Goal: Task Accomplishment & Management: Manage account settings

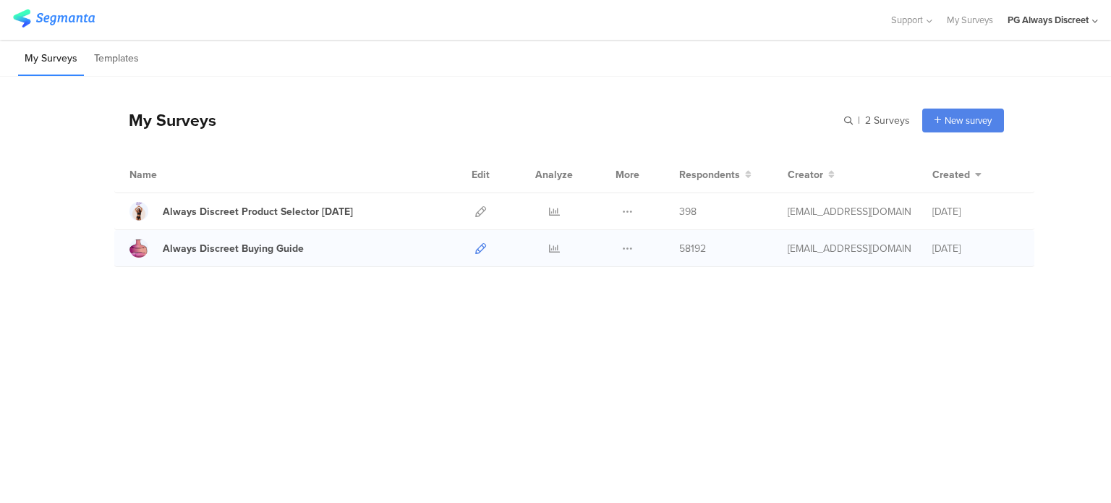
click at [485, 246] on icon at bounding box center [480, 248] width 11 height 11
click at [242, 254] on div "Always Discreet Buying Guide" at bounding box center [233, 248] width 141 height 15
click at [481, 248] on icon at bounding box center [480, 248] width 11 height 11
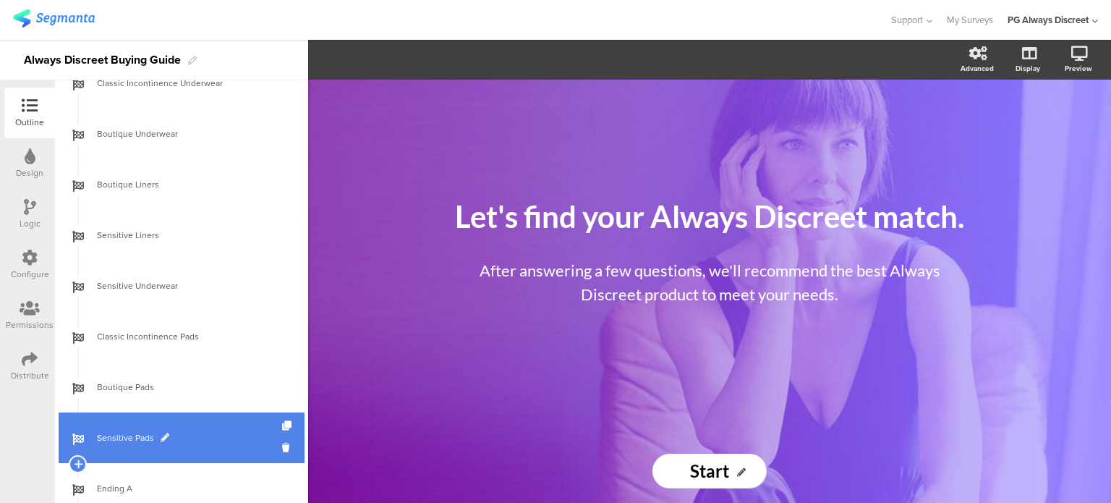
scroll to position [1085, 0]
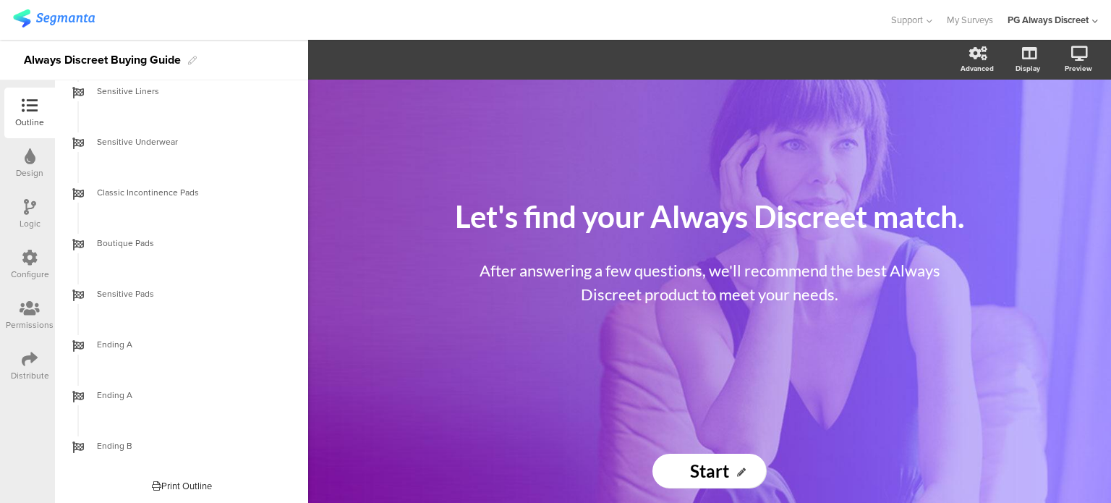
click at [22, 265] on div at bounding box center [30, 259] width 16 height 18
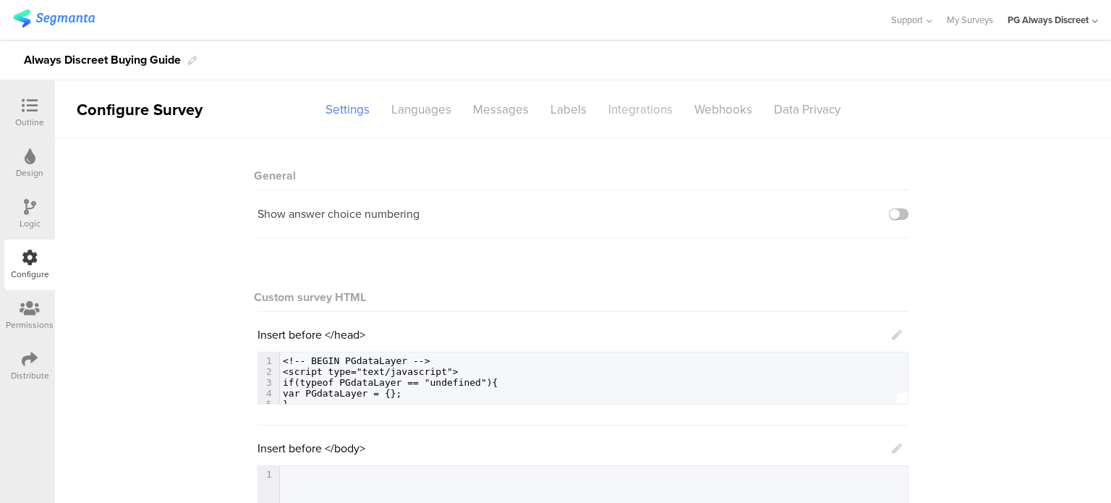
click at [613, 98] on div "Integrations" at bounding box center [640, 109] width 86 height 25
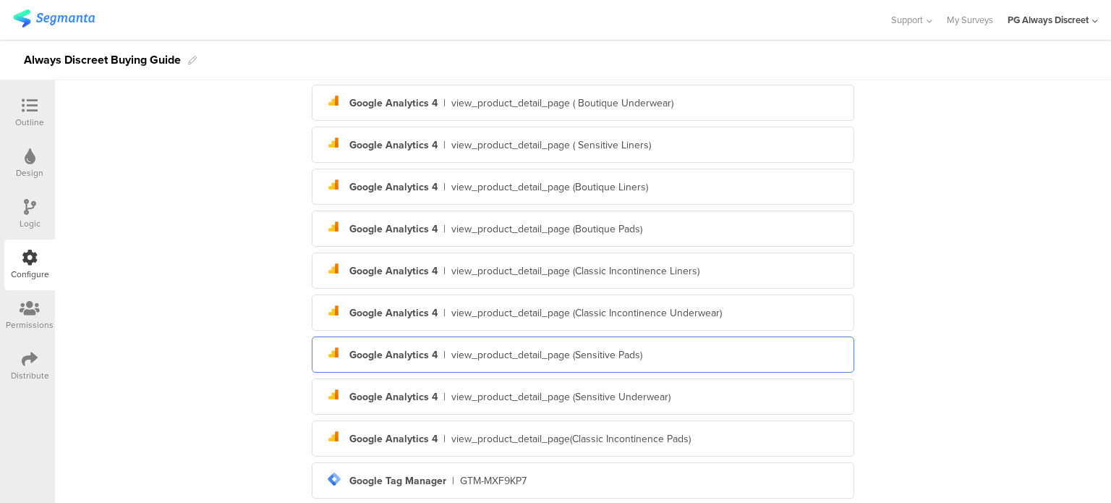
scroll to position [333, 0]
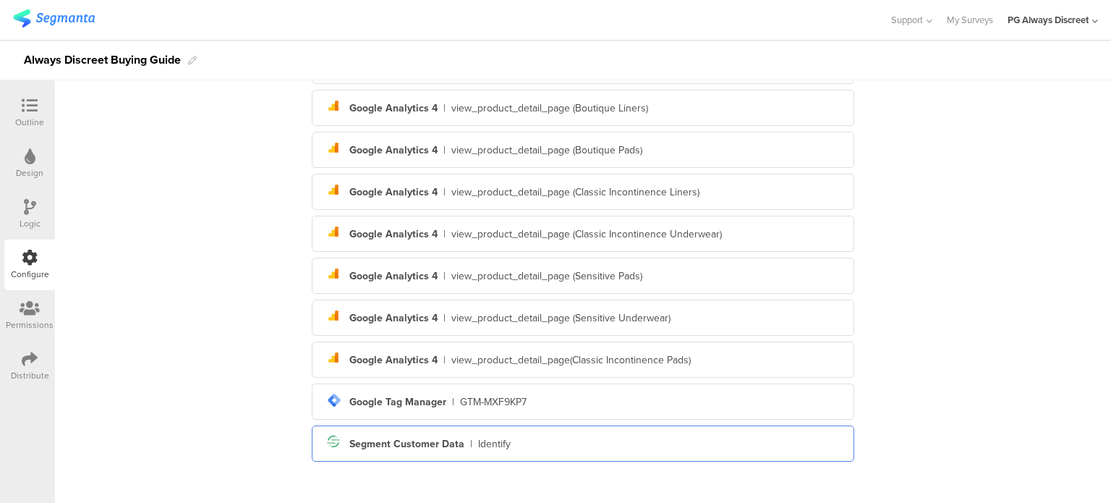
click at [392, 440] on div "Segment Customer Data" at bounding box center [406, 443] width 115 height 15
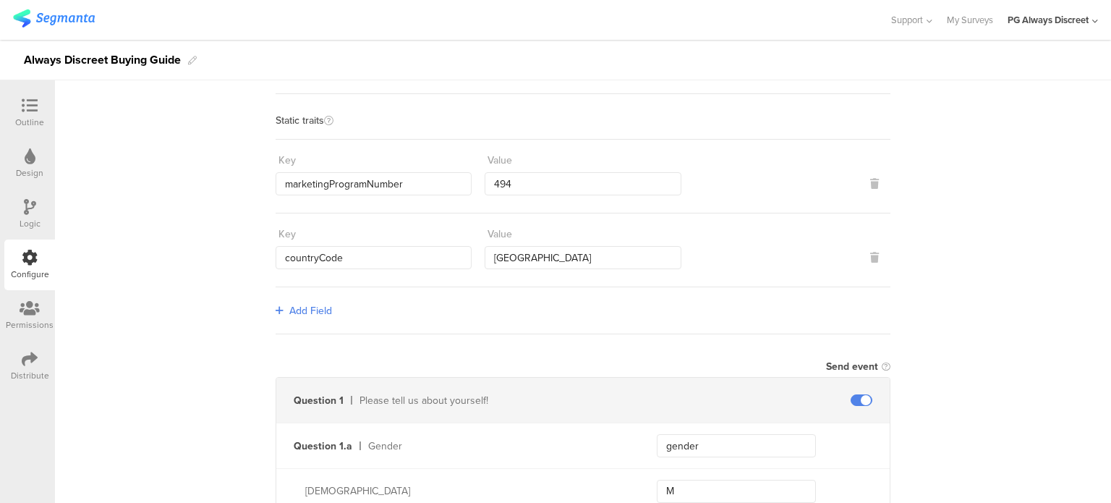
scroll to position [0, 0]
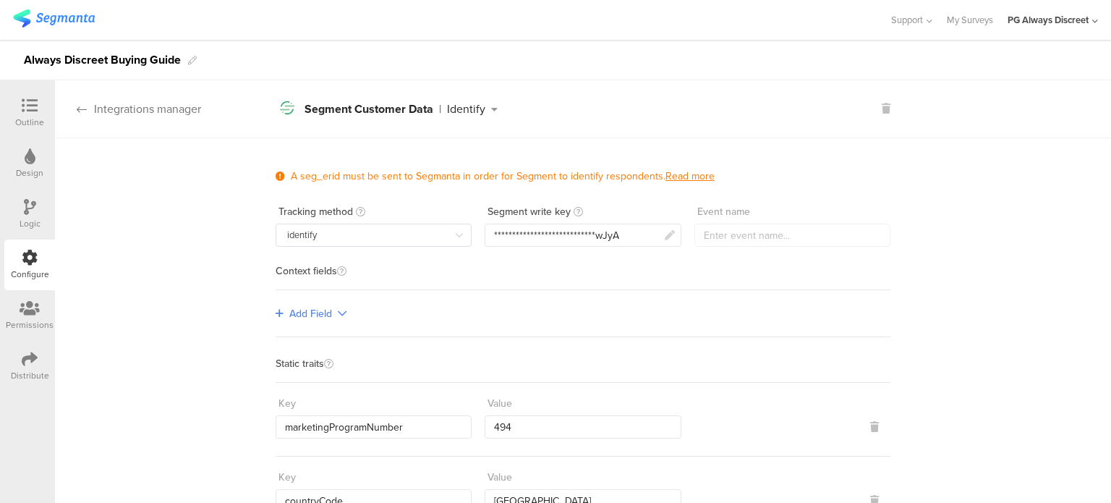
click at [72, 112] on div "Integrations manager" at bounding box center [128, 109] width 146 height 17
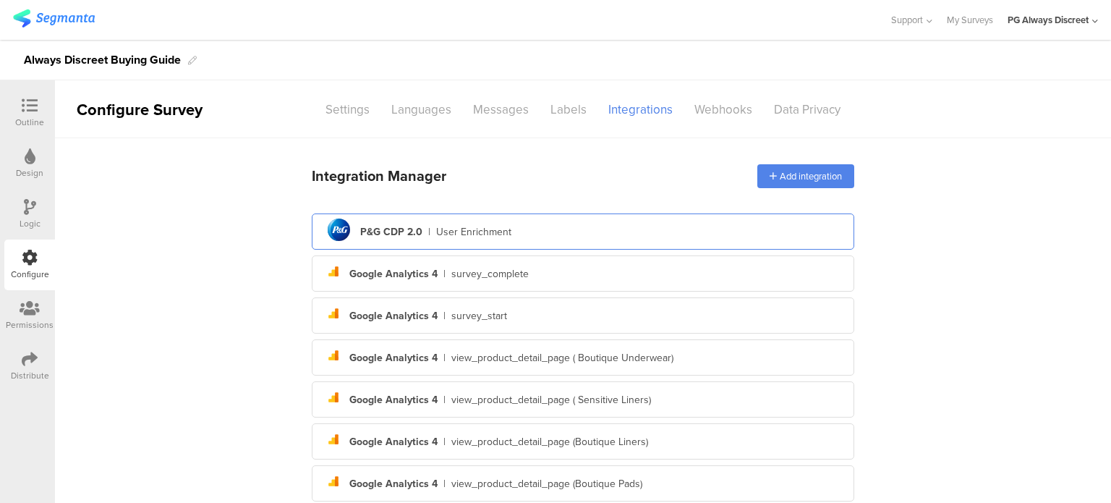
click at [516, 239] on div "pg logo P&G CDP 2.0 | User Enrichment" at bounding box center [582, 231] width 519 height 35
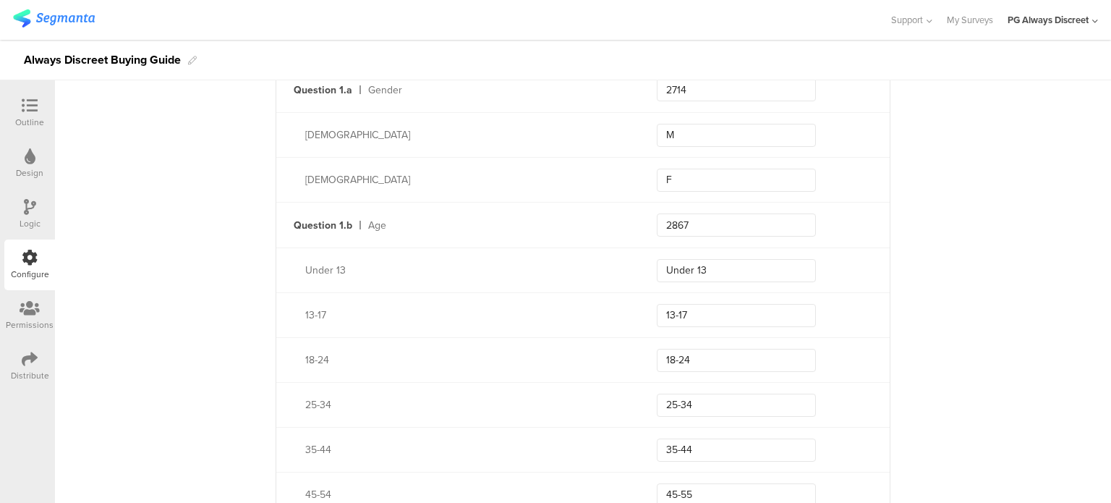
scroll to position [434, 0]
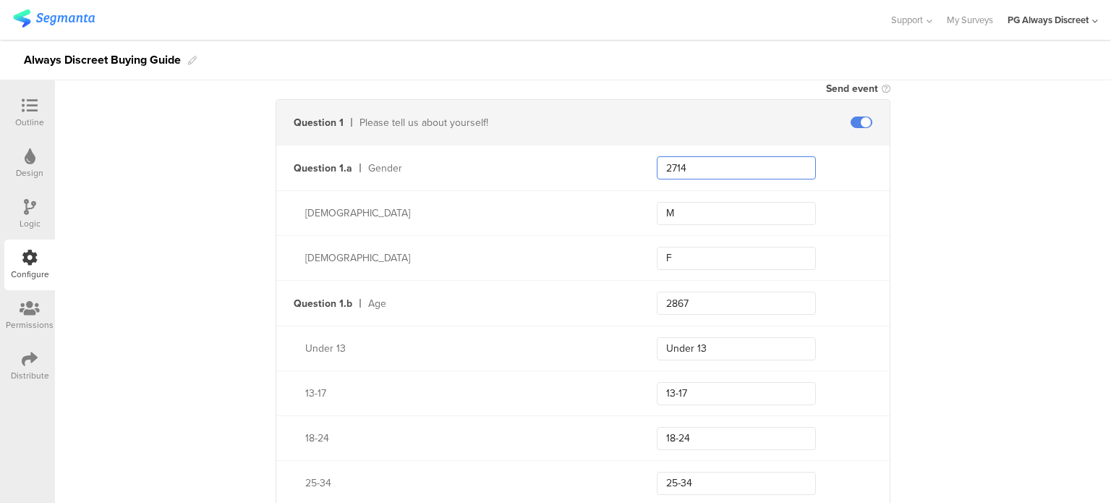
click at [677, 167] on input "2714" at bounding box center [736, 167] width 159 height 23
click at [675, 309] on input "2867" at bounding box center [736, 303] width 159 height 23
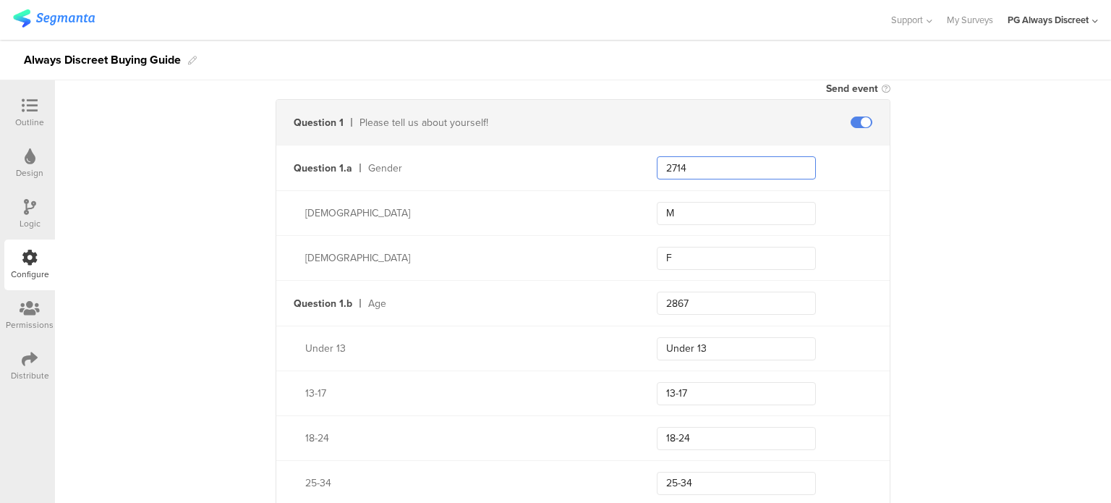
click at [697, 171] on input "2714" at bounding box center [736, 167] width 159 height 23
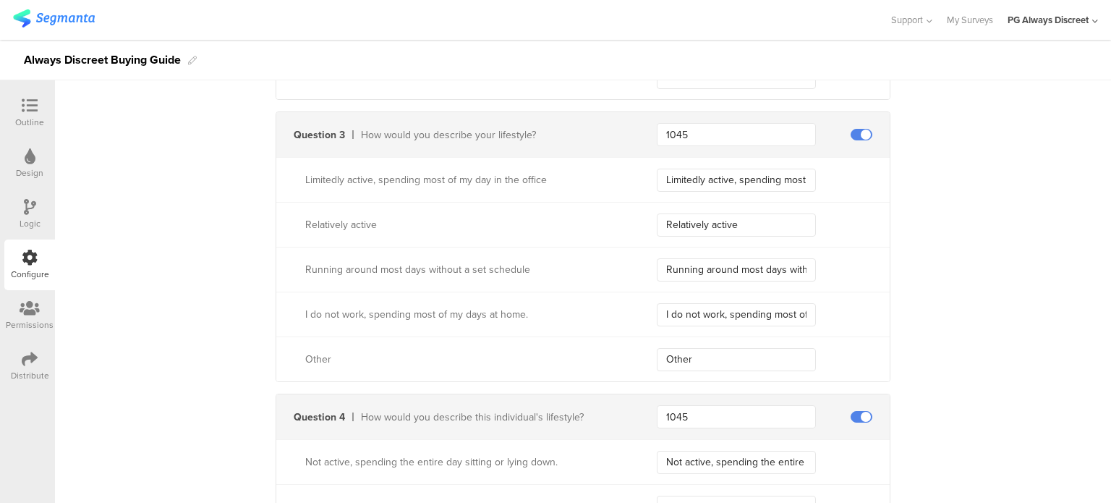
scroll to position [1591, 0]
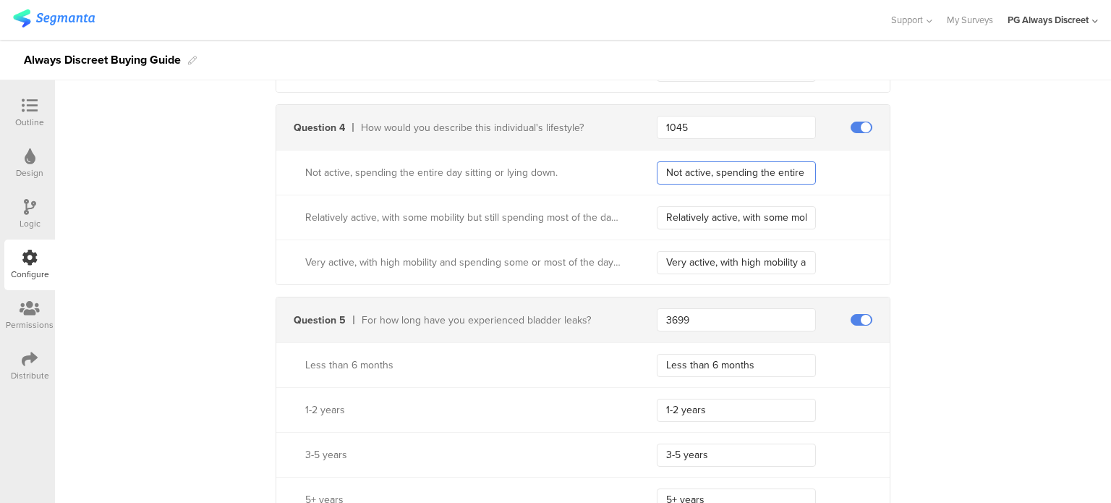
click at [715, 170] on input "Not active, spending the entire day sitting or lying down." at bounding box center [736, 172] width 159 height 23
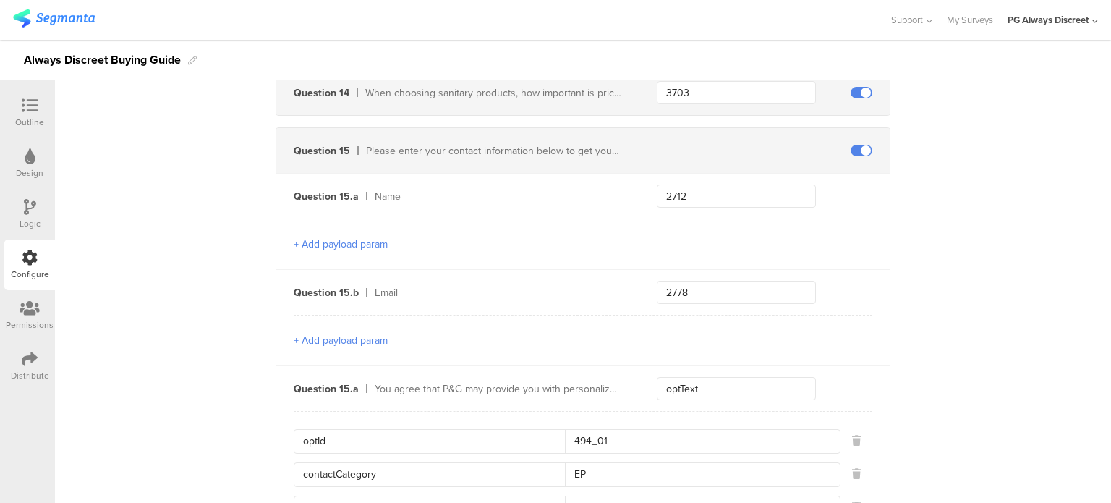
scroll to position [4340, 0]
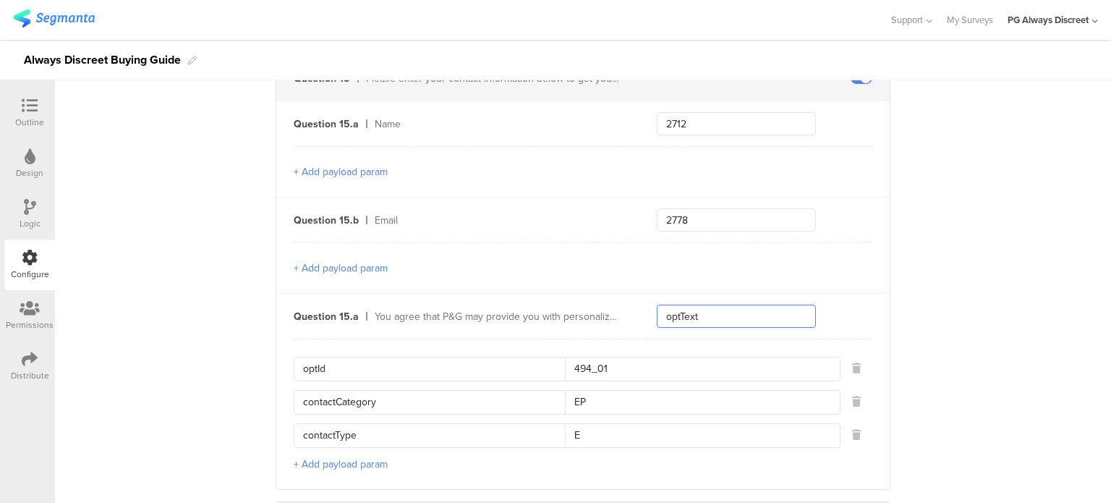
click at [716, 309] on input "optText" at bounding box center [736, 316] width 159 height 23
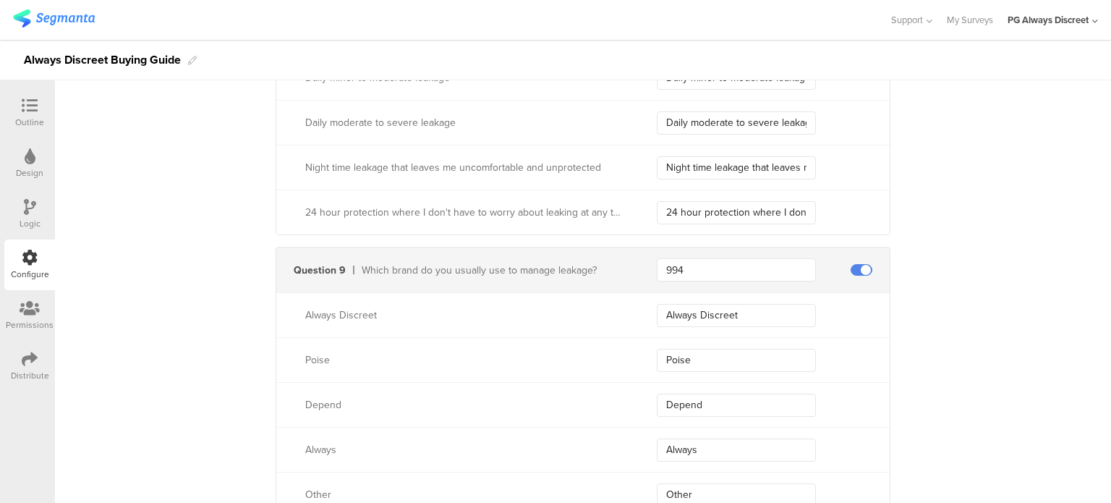
scroll to position [2500, 0]
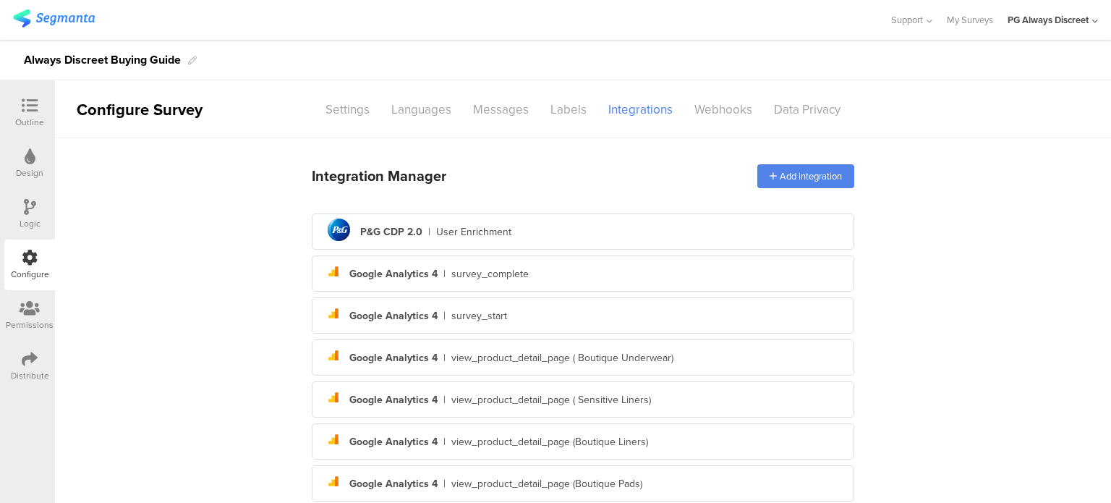
click at [69, 23] on img at bounding box center [54, 18] width 82 height 18
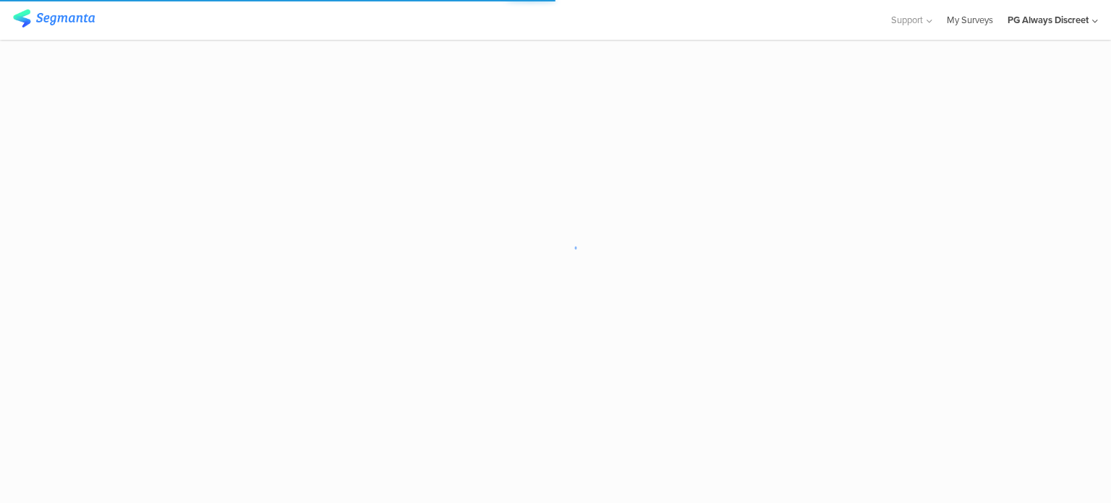
click at [954, 22] on link "My Surveys" at bounding box center [970, 20] width 46 height 40
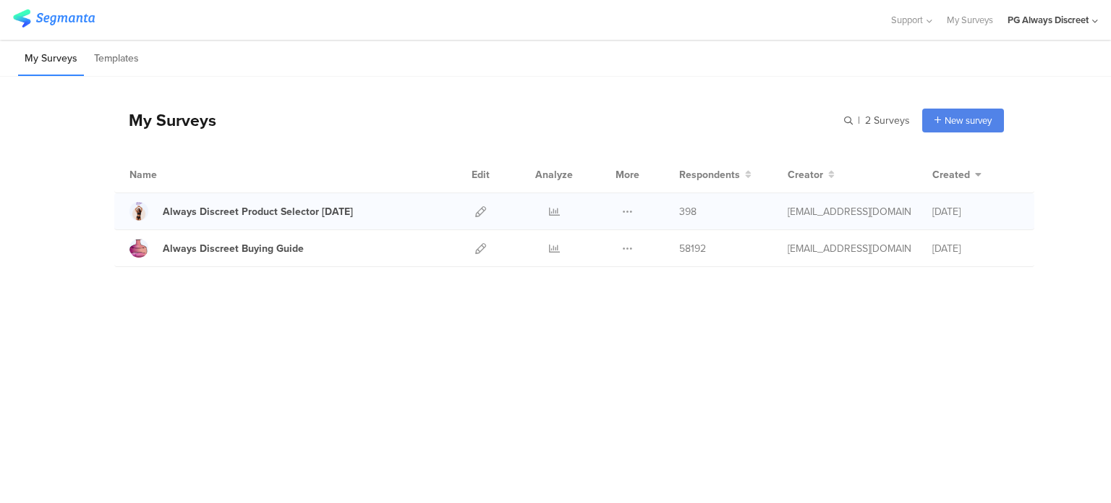
click at [472, 204] on div at bounding box center [480, 211] width 31 height 36
click at [482, 213] on icon at bounding box center [480, 211] width 11 height 11
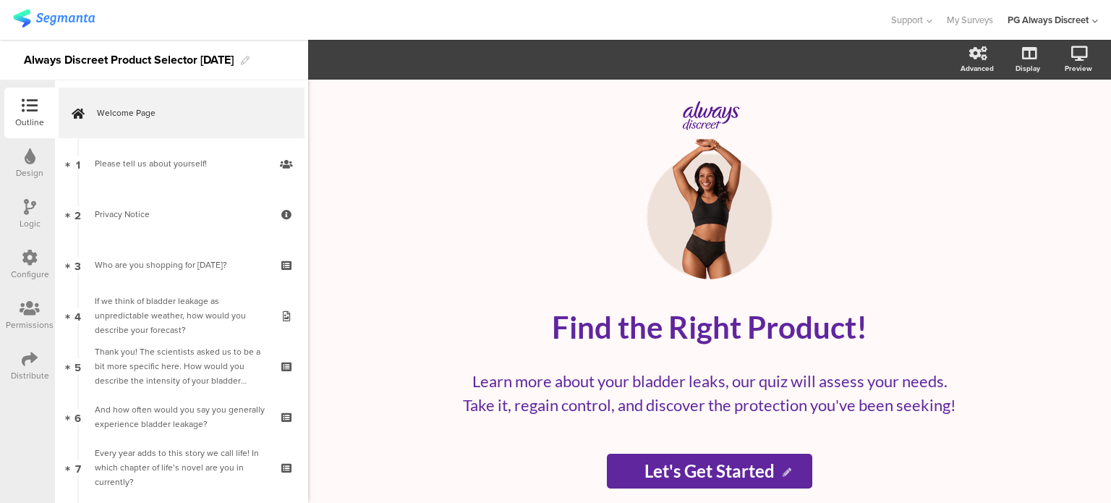
click at [22, 268] on div "Configure" at bounding box center [30, 274] width 38 height 13
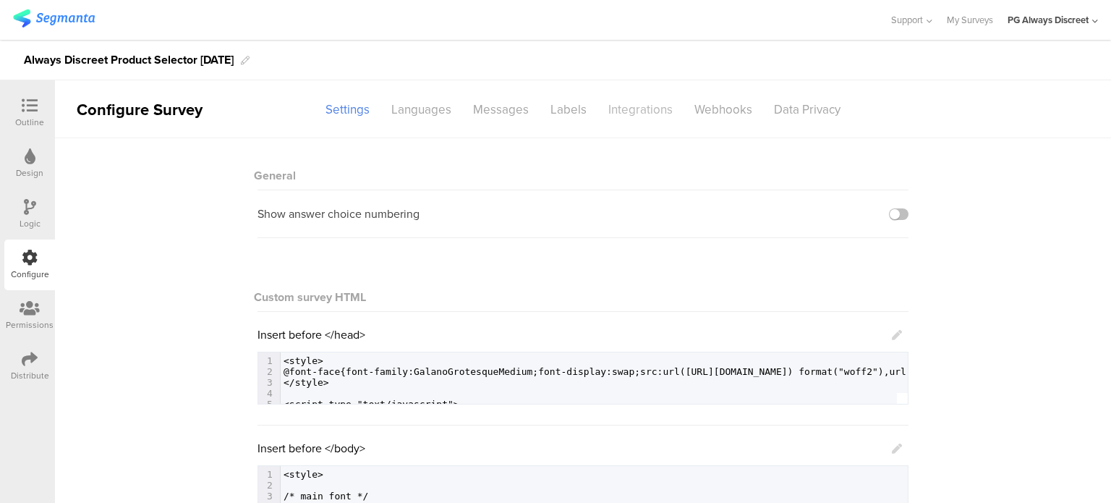
click at [635, 111] on div "Integrations" at bounding box center [640, 109] width 86 height 25
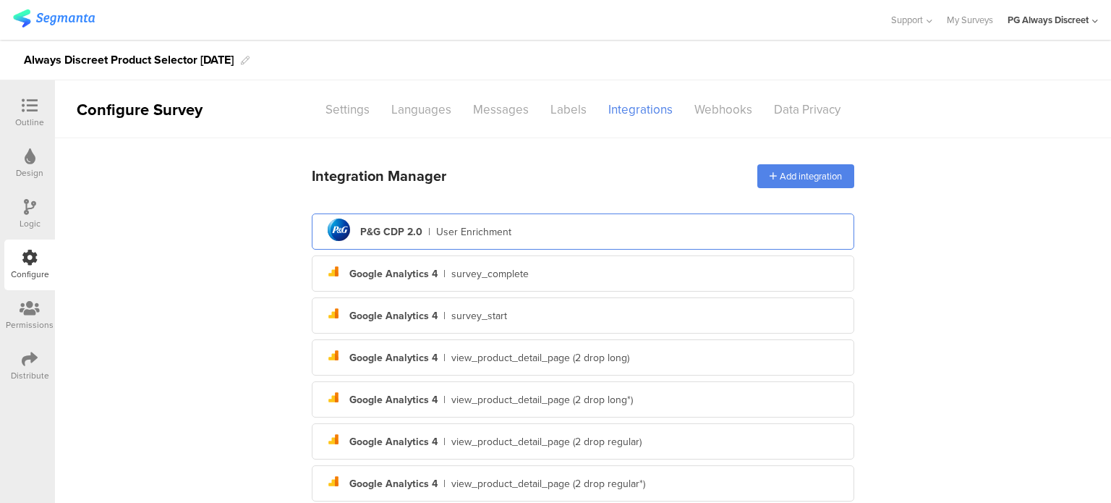
click at [488, 227] on div "User Enrichment" at bounding box center [473, 231] width 75 height 15
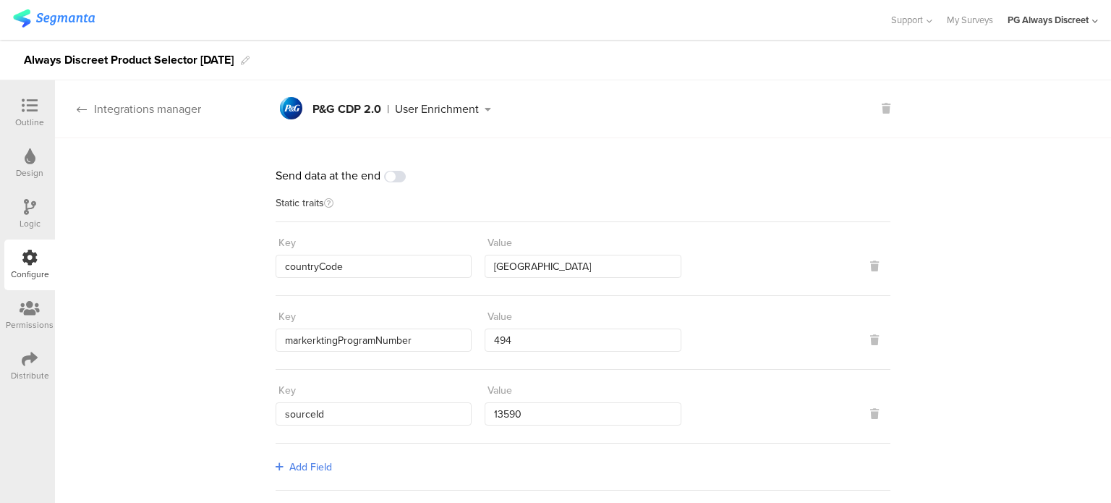
click at [88, 103] on div "Integrations manager" at bounding box center [128, 109] width 146 height 17
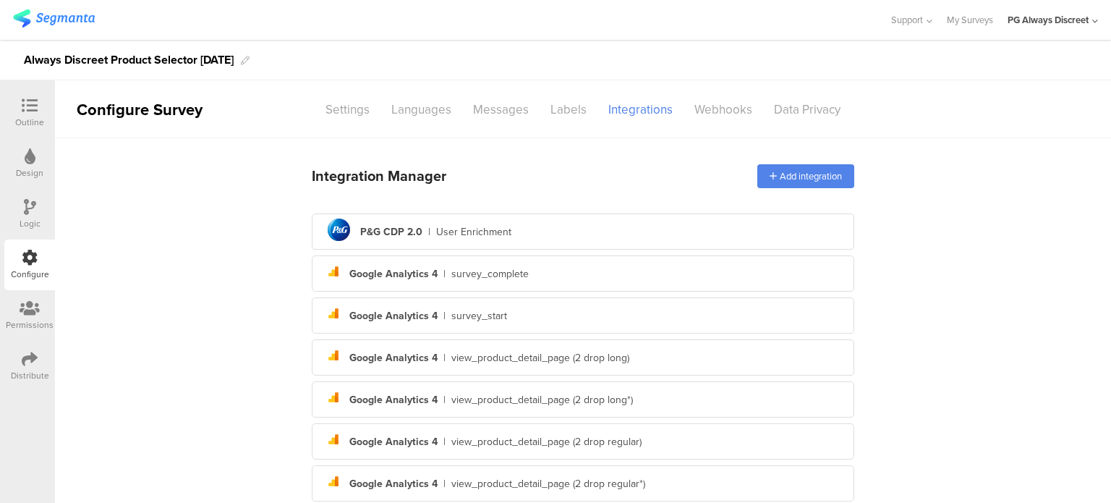
click at [78, 17] on img at bounding box center [54, 18] width 82 height 18
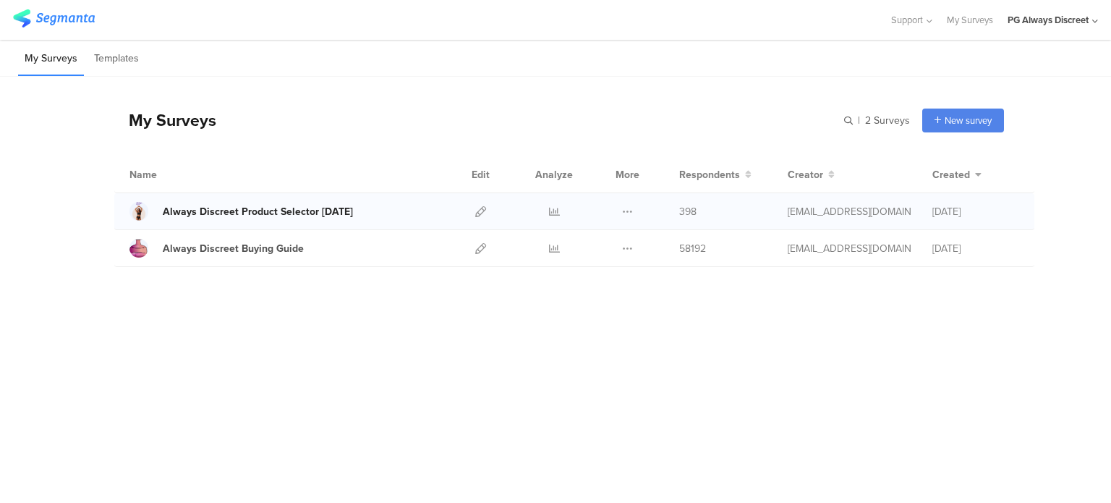
click at [289, 216] on div "Always Discreet Product Selector June 2024" at bounding box center [258, 211] width 190 height 15
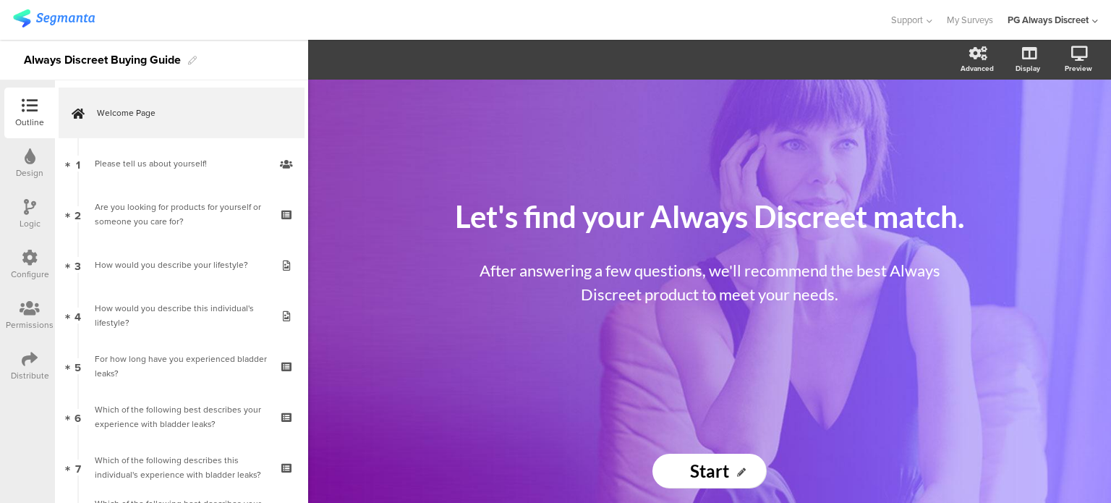
click at [33, 265] on icon at bounding box center [30, 258] width 16 height 16
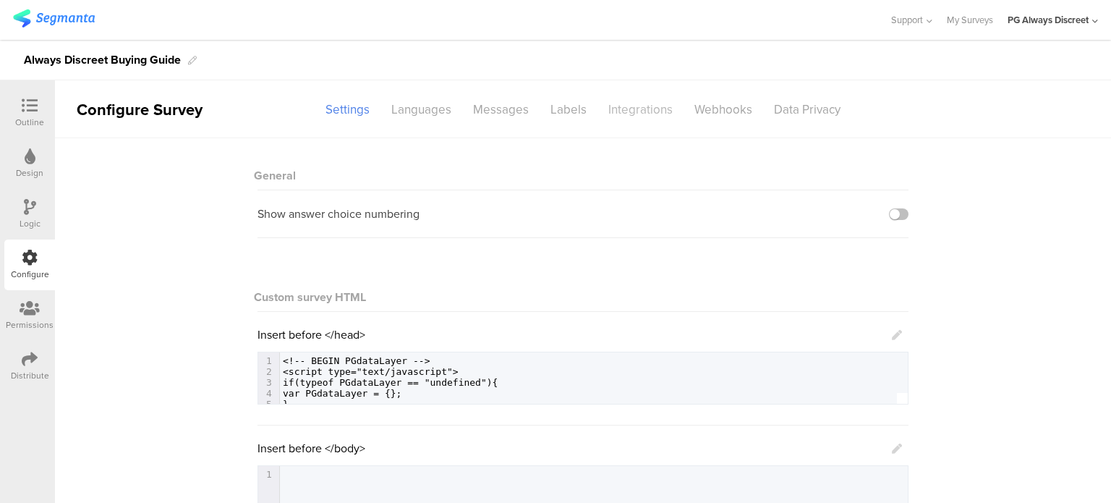
click at [640, 111] on div "Integrations" at bounding box center [640, 109] width 86 height 25
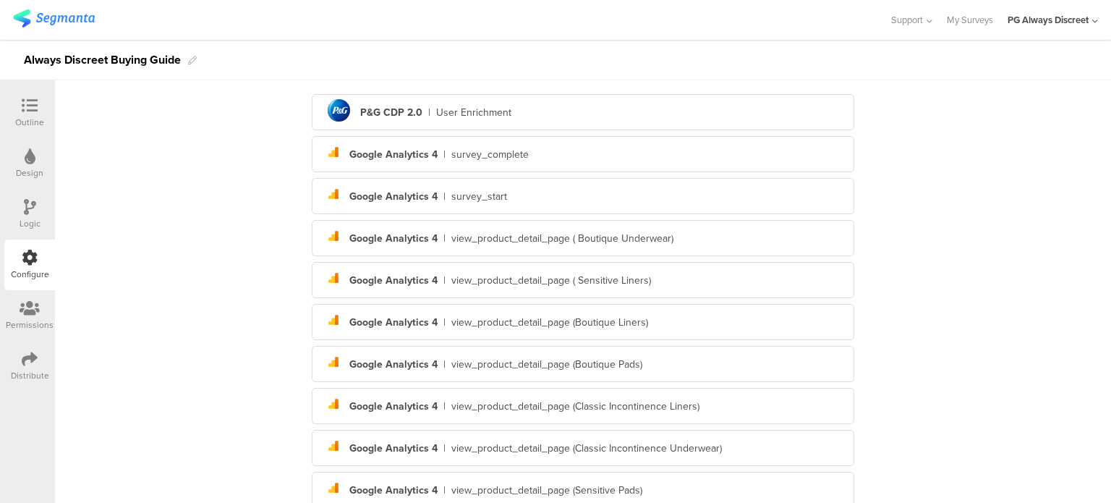
scroll to position [333, 0]
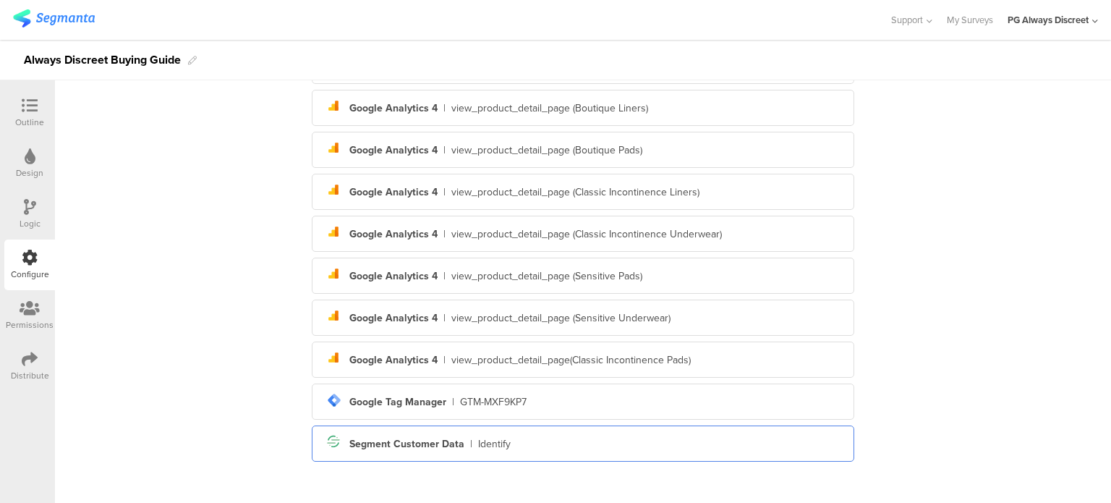
click at [601, 459] on div "Segment icon Created with Sketch. Segment Customer Data | Identify" at bounding box center [583, 443] width 543 height 36
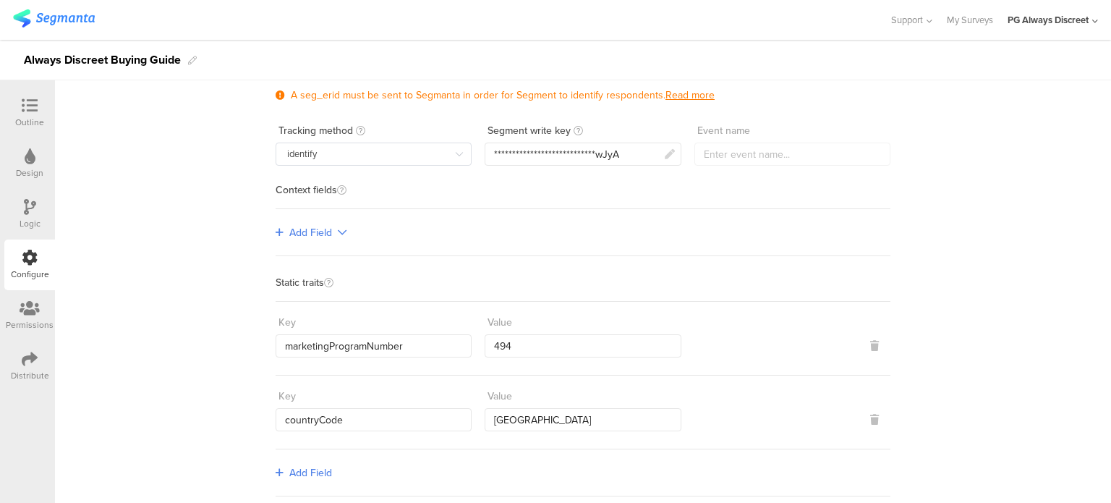
scroll to position [59, 0]
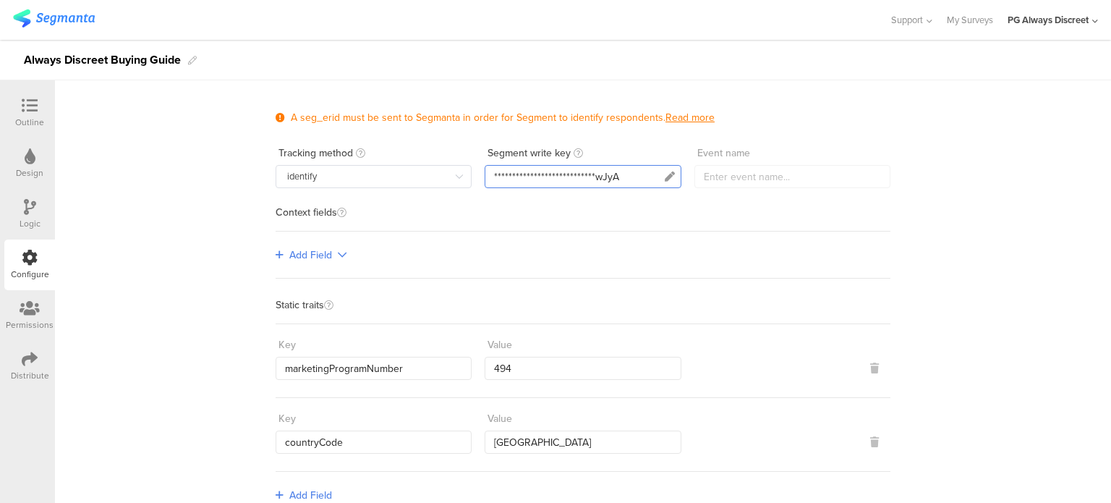
click at [631, 173] on div "**********" at bounding box center [583, 176] width 196 height 23
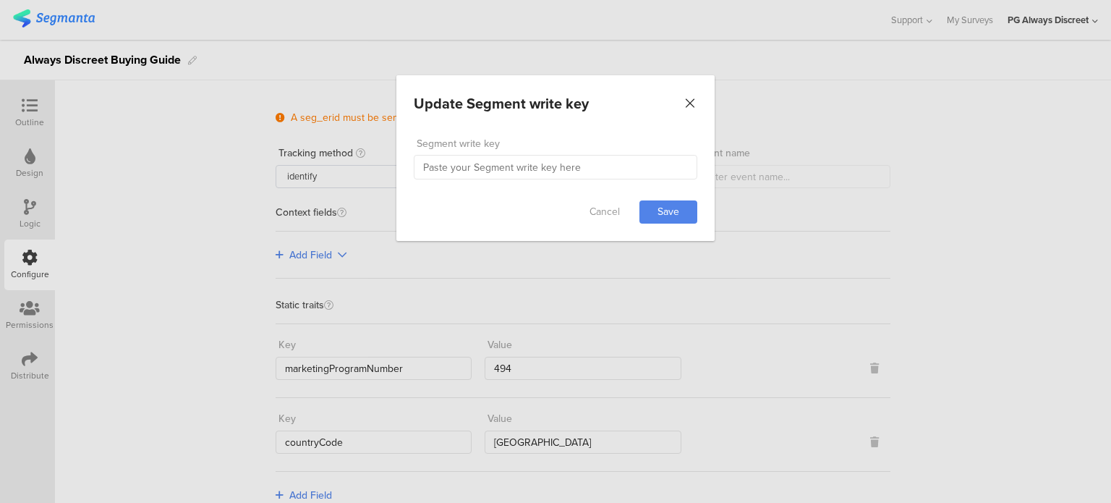
click at [683, 109] on icon "Close" at bounding box center [690, 103] width 14 height 14
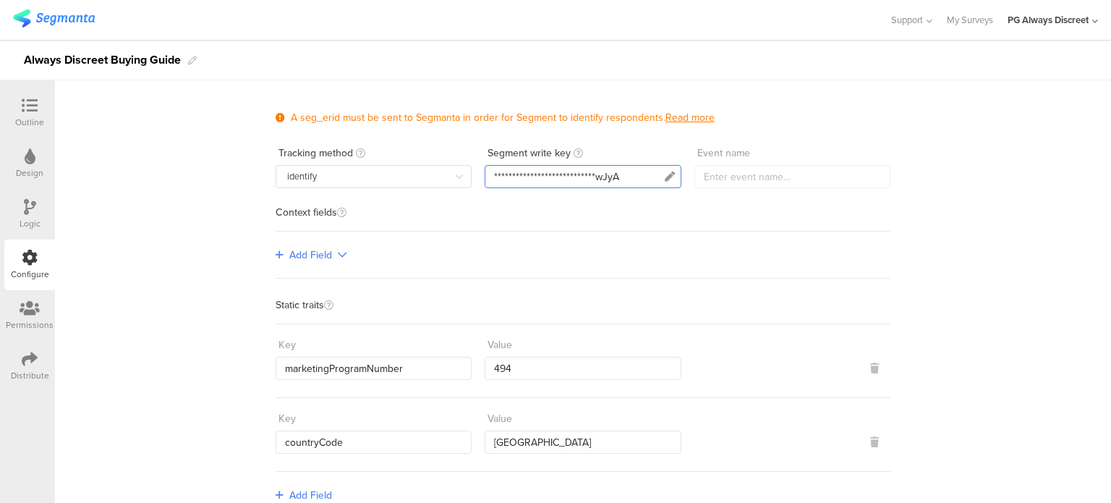
click at [621, 174] on div "**********" at bounding box center [583, 176] width 196 height 23
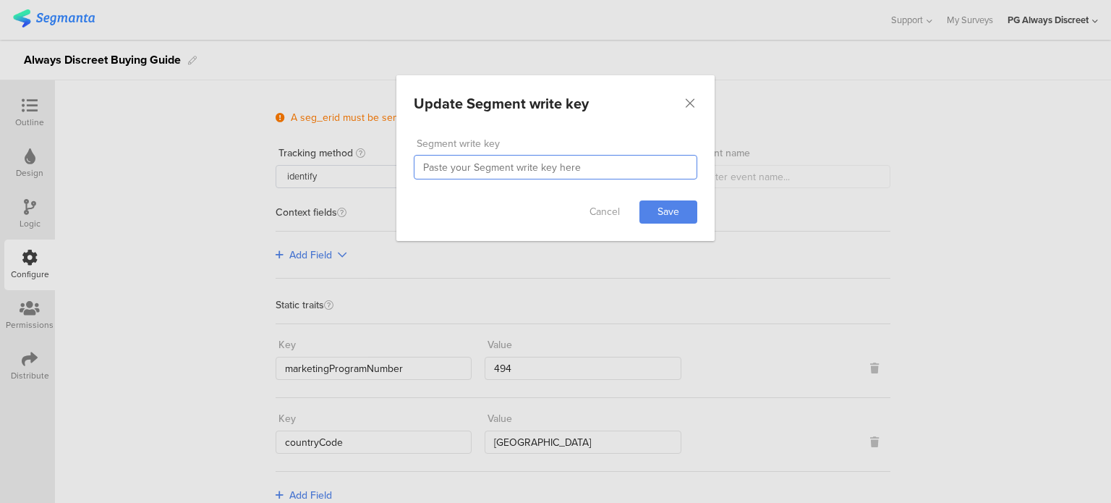
click at [620, 165] on input "dialog" at bounding box center [556, 167] width 284 height 25
click at [697, 97] on icon "Close" at bounding box center [690, 103] width 14 height 14
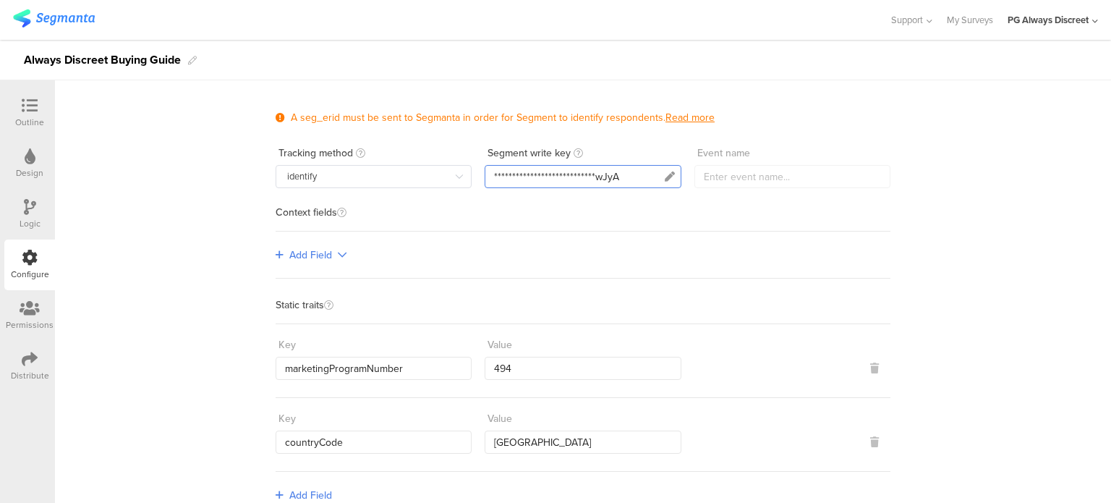
click at [584, 182] on div "**********" at bounding box center [583, 176] width 196 height 23
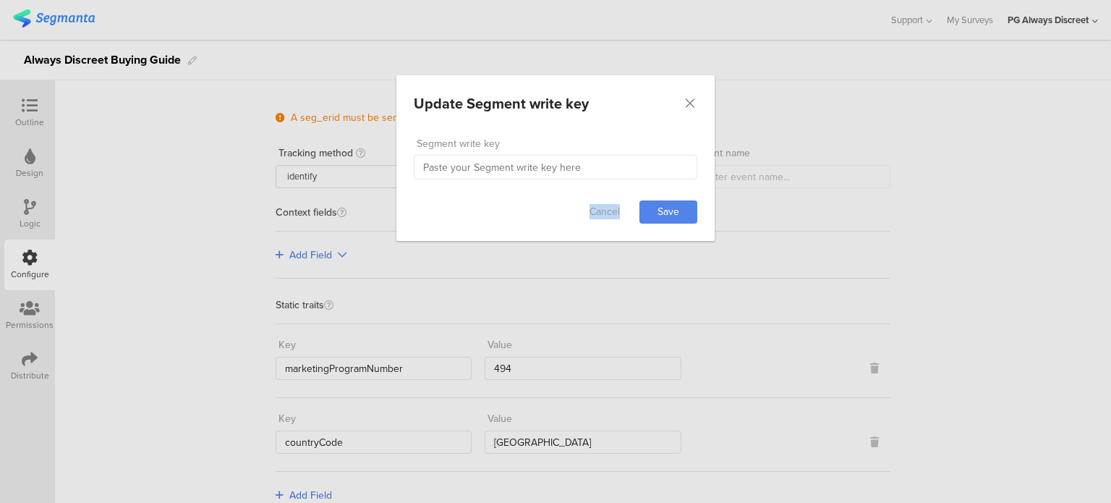
click at [584, 183] on div "Cancel Save" at bounding box center [555, 212] width 318 height 58
click at [681, 101] on div "Update Segment write key" at bounding box center [555, 103] width 318 height 56
click at [689, 103] on icon "Close" at bounding box center [690, 103] width 14 height 14
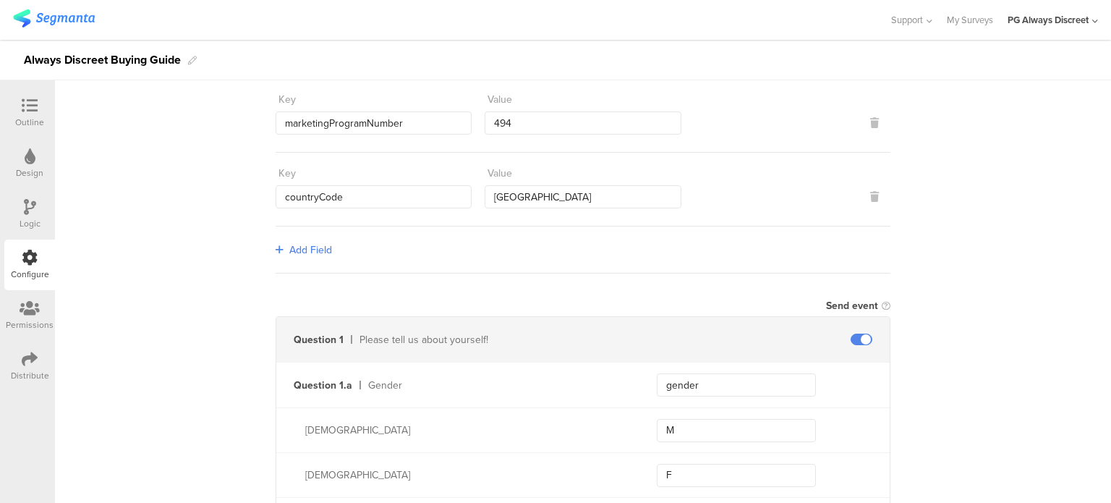
scroll to position [131, 0]
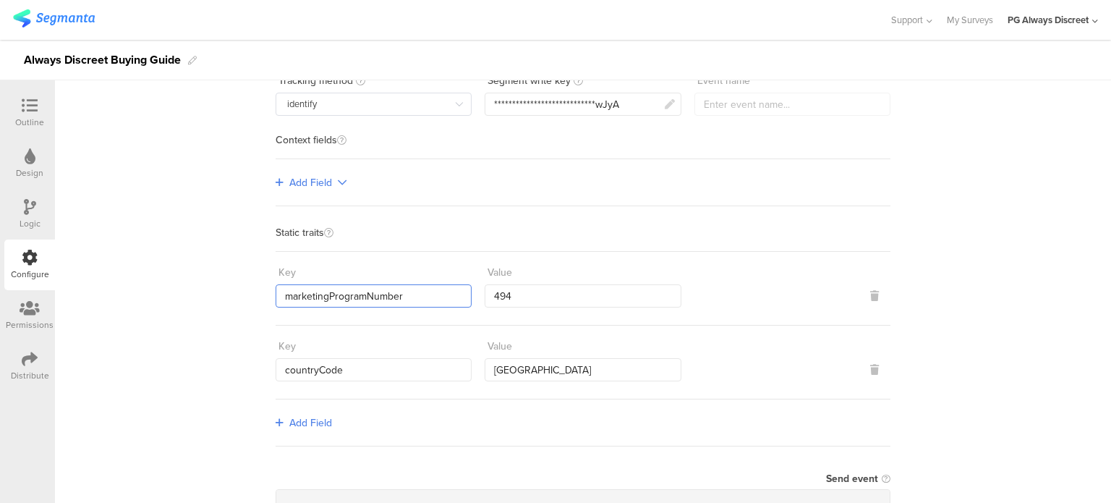
click at [385, 292] on input "marketingProgramNumber" at bounding box center [374, 295] width 196 height 23
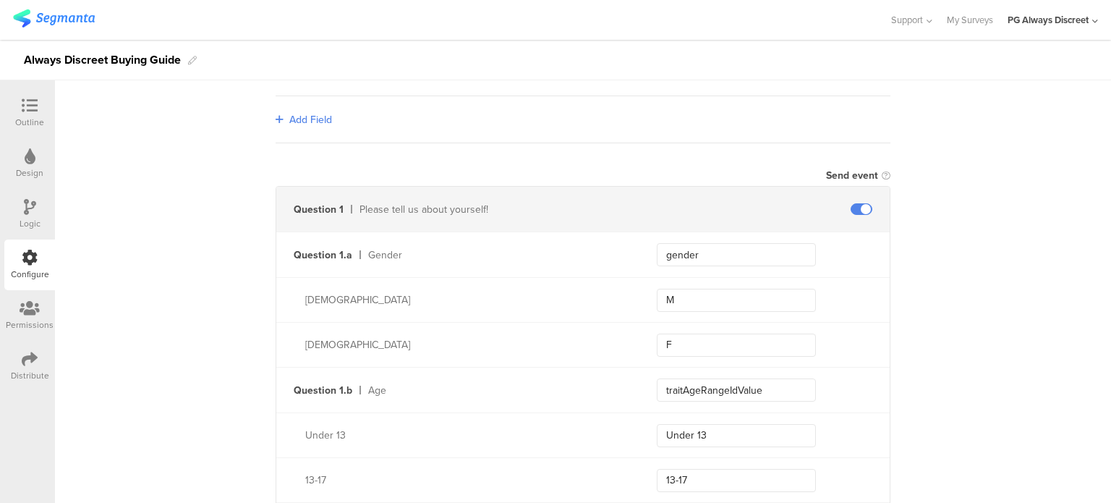
scroll to position [145, 0]
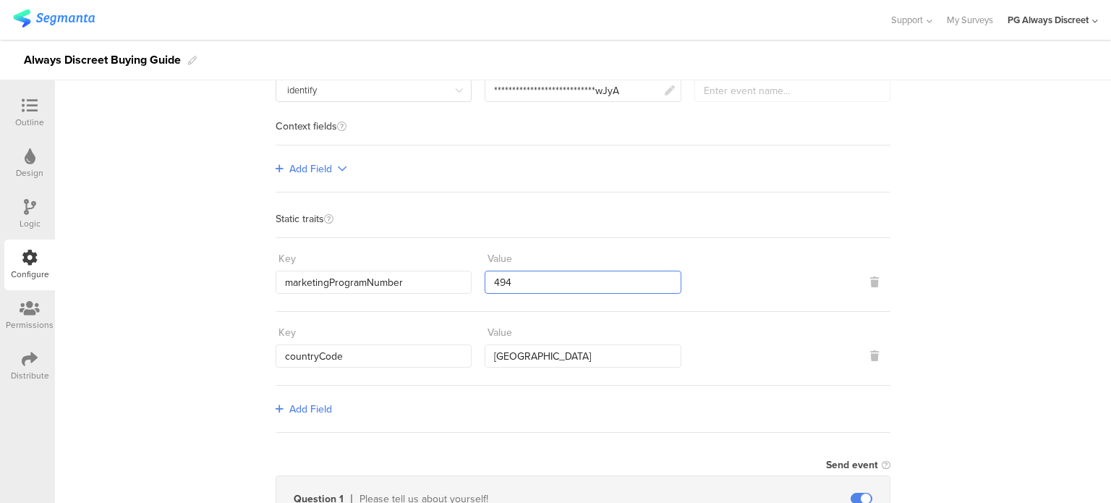
click at [645, 286] on input "494" at bounding box center [583, 282] width 196 height 23
drag, startPoint x: 828, startPoint y: 315, endPoint x: 972, endPoint y: 394, distance: 164.1
click at [349, 291] on input "marketingProgramNumber" at bounding box center [374, 282] width 196 height 23
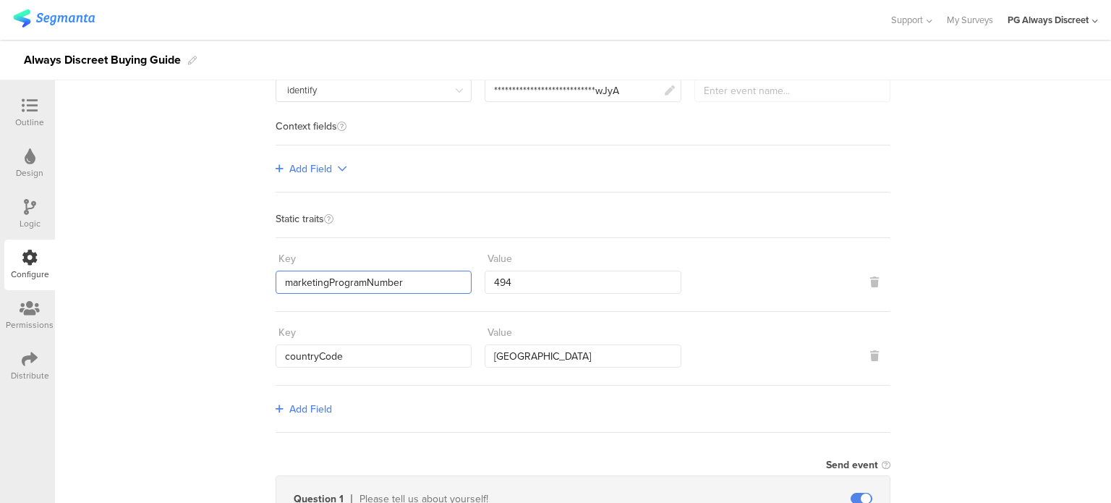
click at [349, 291] on input "marketingProgramNumber" at bounding box center [374, 282] width 196 height 23
click at [541, 274] on input "494" at bounding box center [583, 282] width 196 height 23
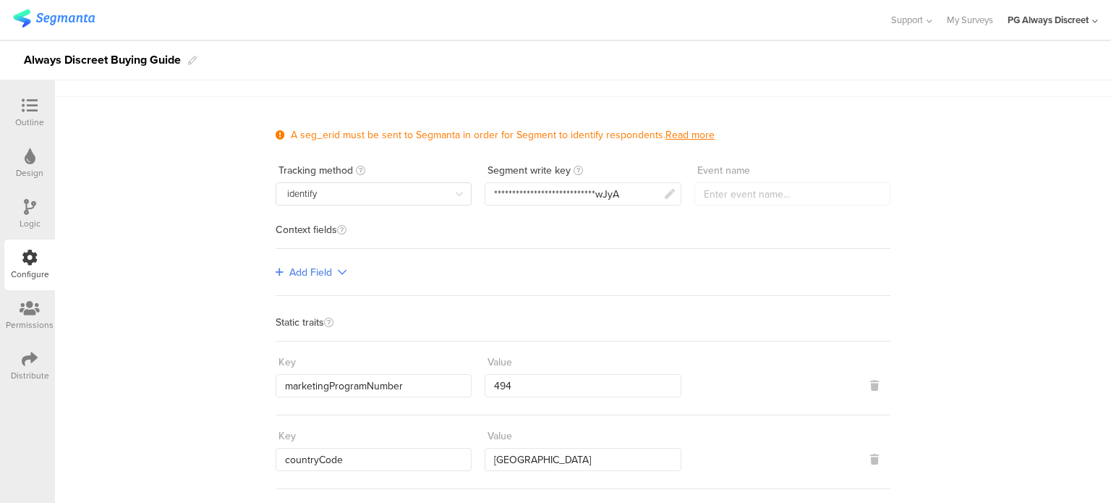
scroll to position [0, 0]
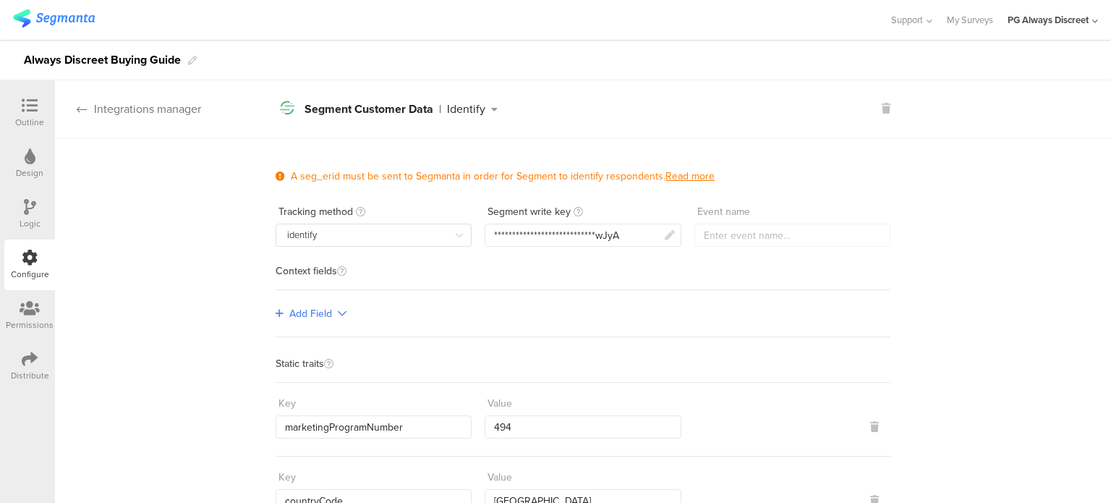
click at [92, 105] on div "Integrations manager" at bounding box center [128, 109] width 146 height 17
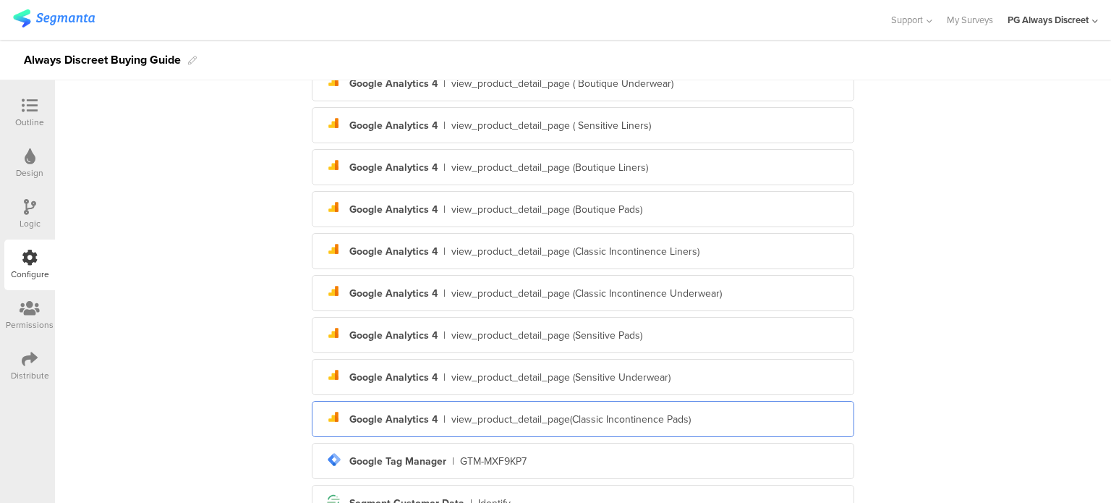
scroll to position [333, 0]
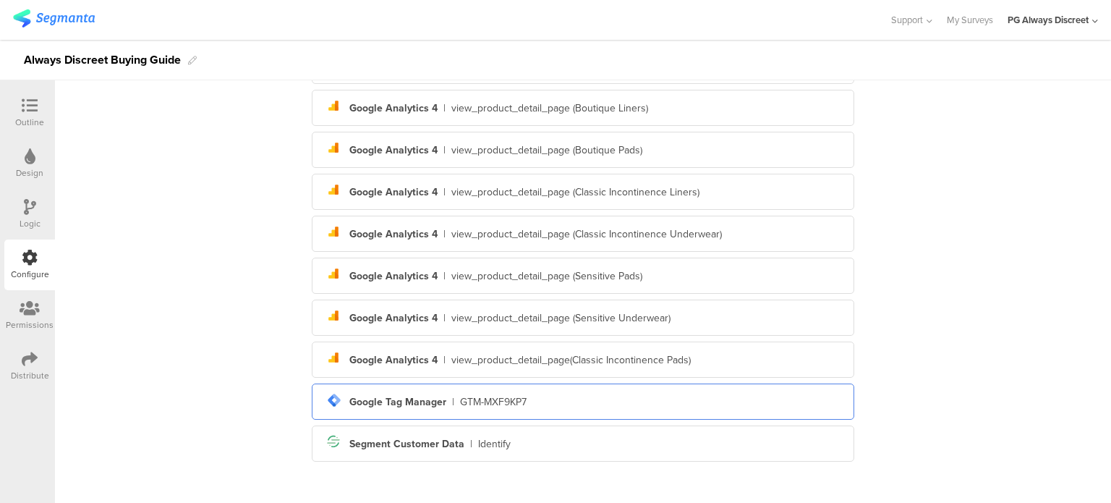
click at [430, 408] on div "tag-manager Created with Sketch. Google Tag Manager | GTM-MXF9KP7" at bounding box center [582, 401] width 519 height 25
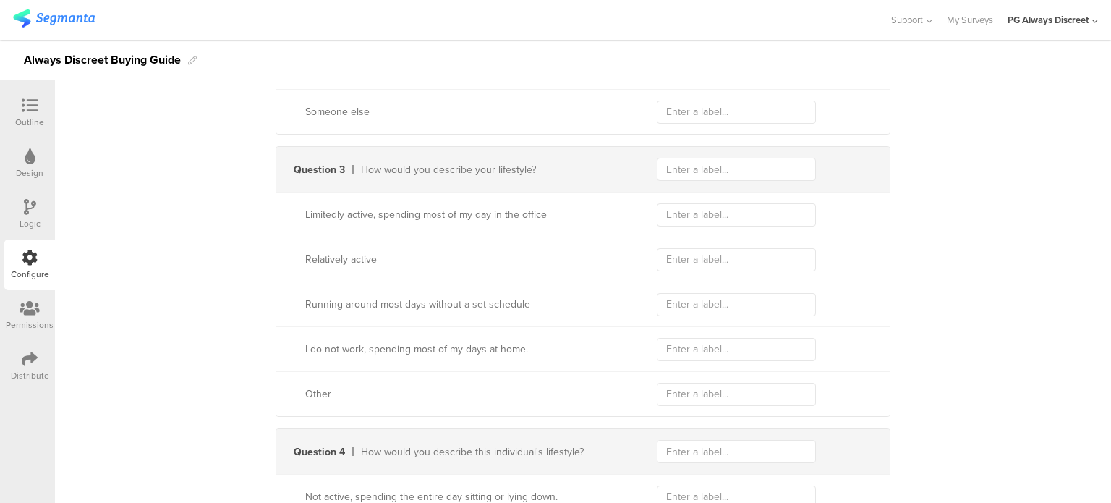
scroll to position [651, 0]
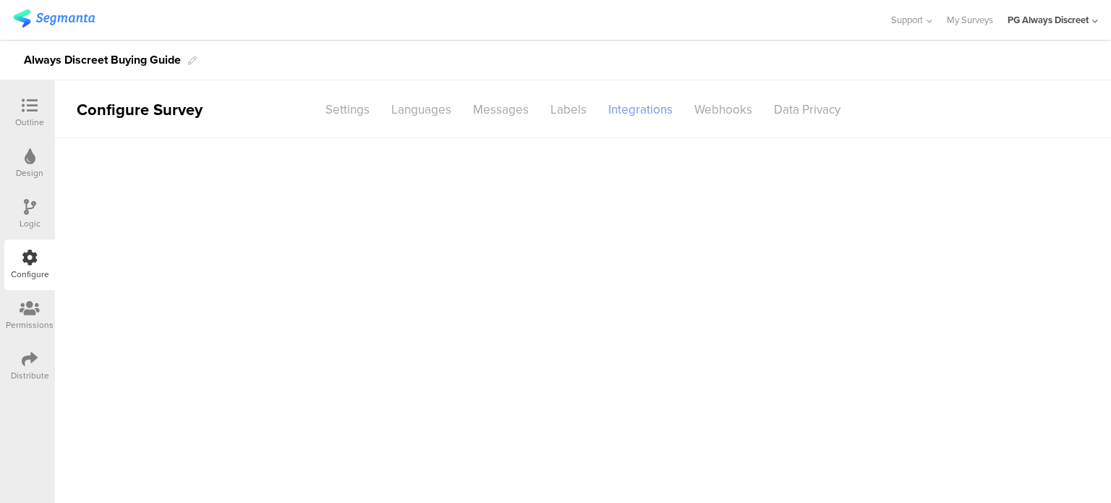
click at [647, 95] on sg-section-page-header "Configure Survey Settings Languages Messages Labels Integrations Webhooks Data …" at bounding box center [583, 109] width 1056 height 58
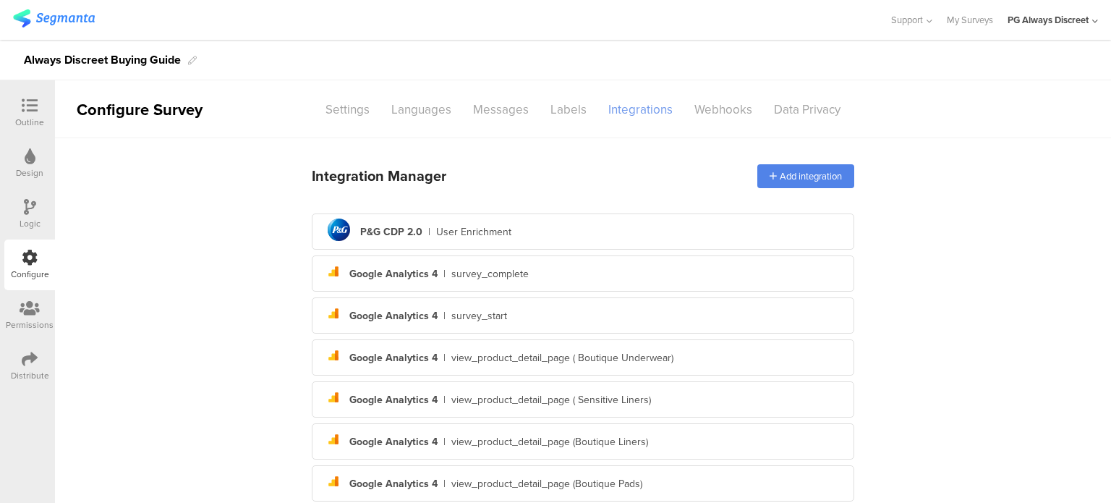
click at [646, 105] on div "Integrations" at bounding box center [640, 109] width 86 height 25
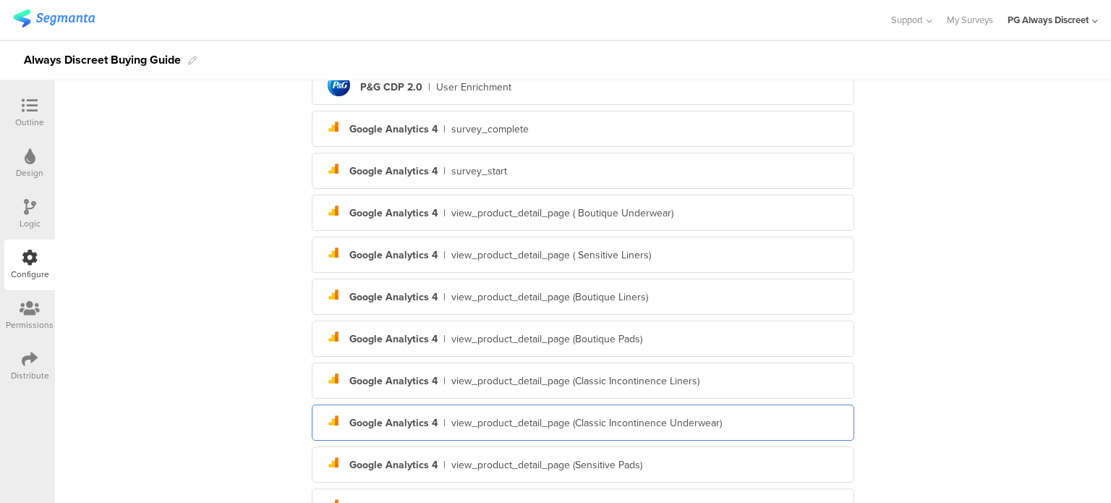
scroll to position [333, 0]
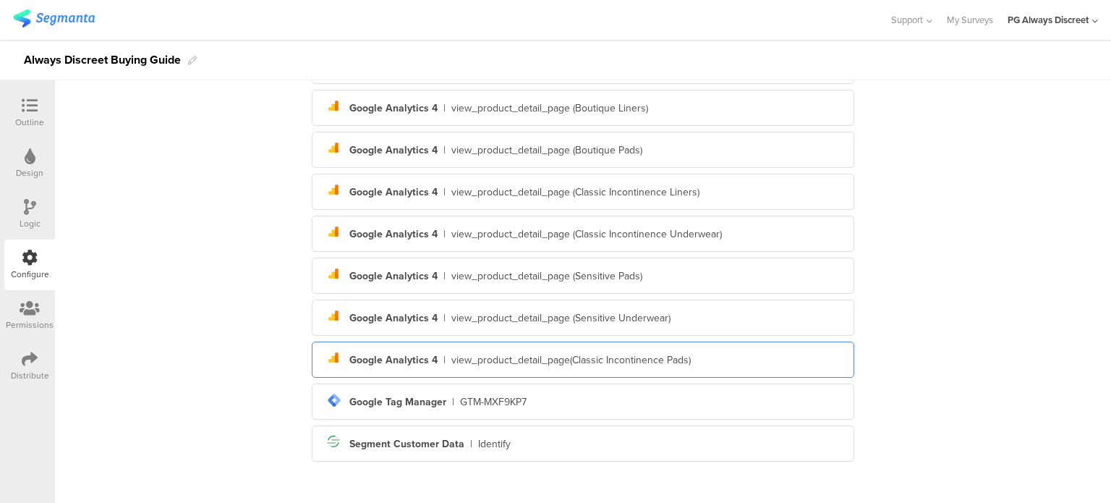
click at [548, 364] on div "view_product_detail_page(Classic Incontinence Pads)" at bounding box center [570, 359] width 239 height 15
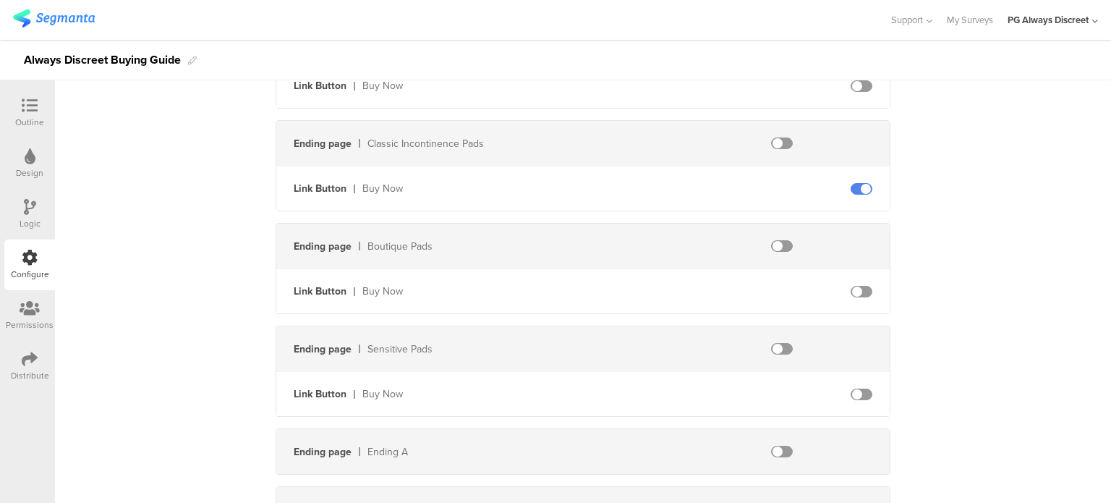
scroll to position [2239, 0]
